Goal: Complete application form

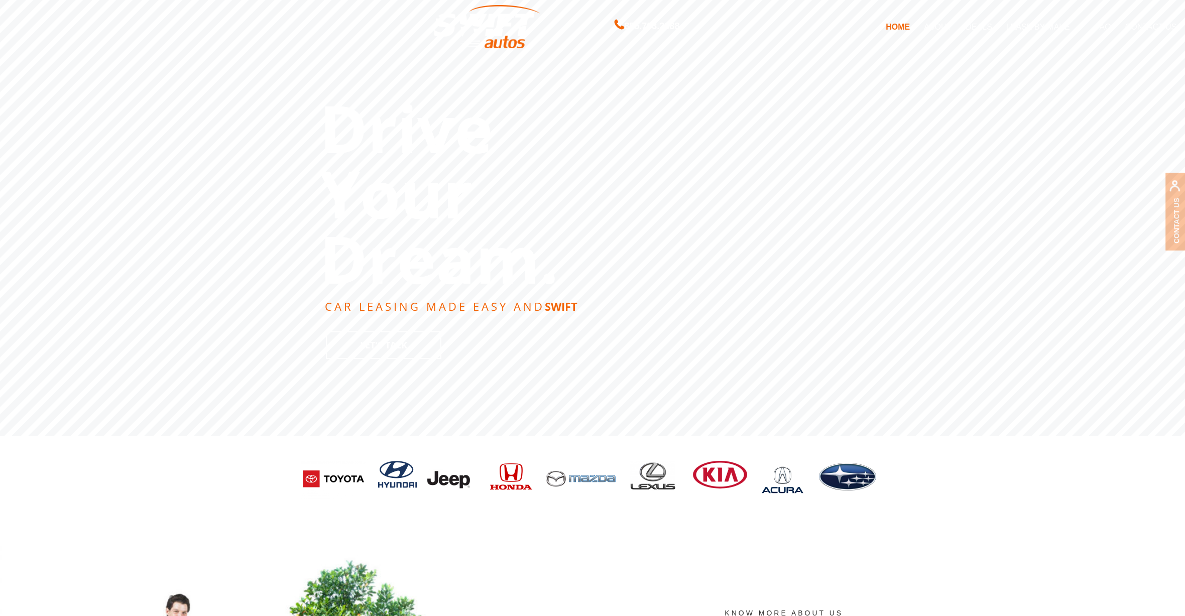
click at [983, 27] on link "DEALS" at bounding box center [979, 26] width 40 height 21
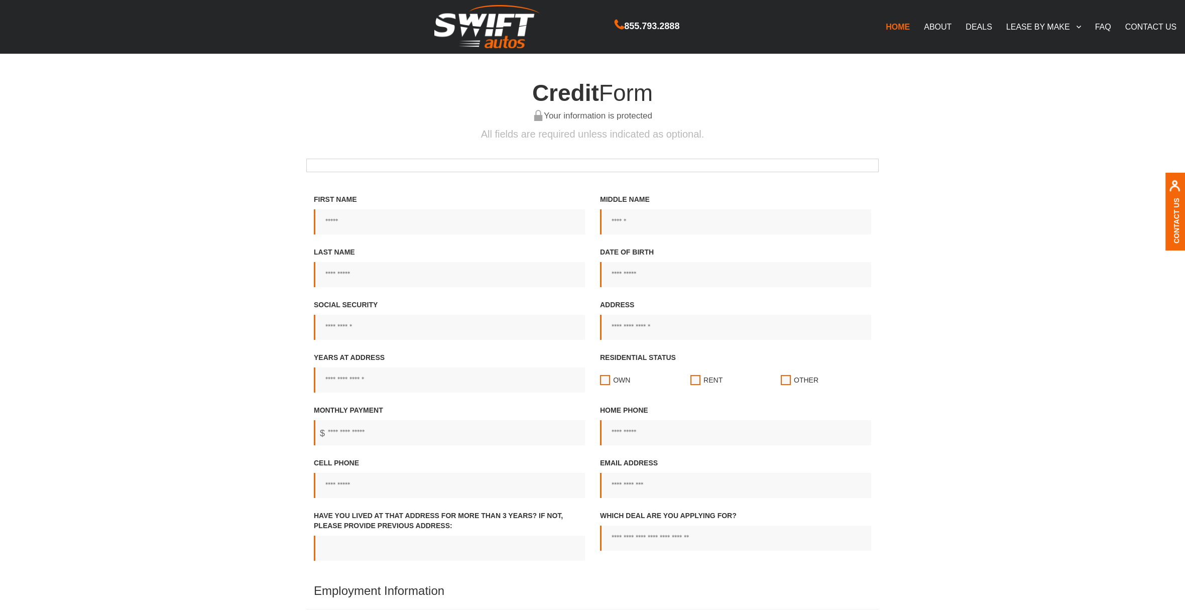
type input "**********"
click at [334, 325] on input "**********" at bounding box center [449, 327] width 271 height 25
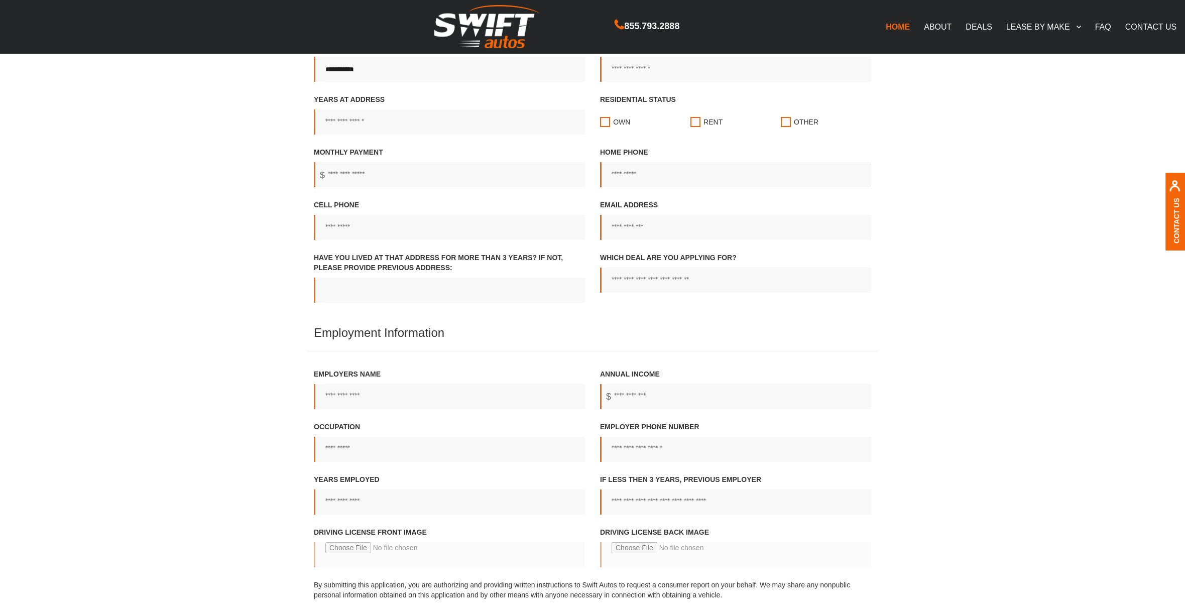
scroll to position [186, 0]
